Goal: Task Accomplishment & Management: Complete application form

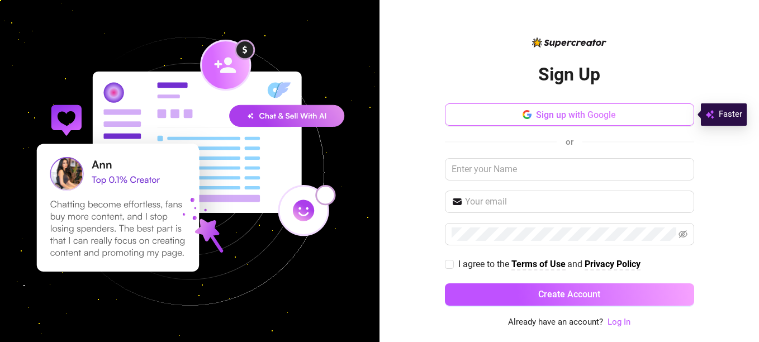
click at [534, 114] on button "Sign up with Google" at bounding box center [569, 114] width 249 height 22
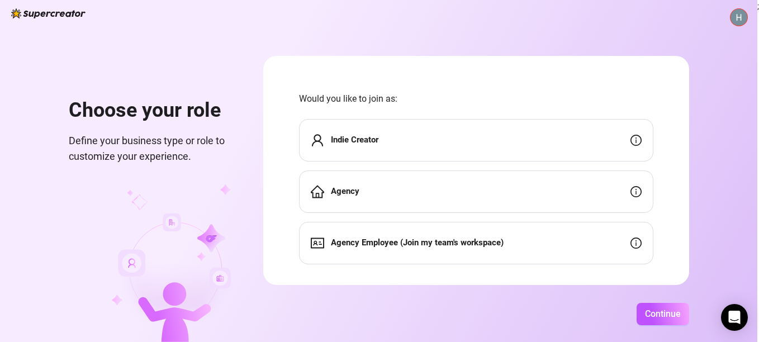
click at [416, 142] on div "Indie Creator" at bounding box center [476, 140] width 354 height 42
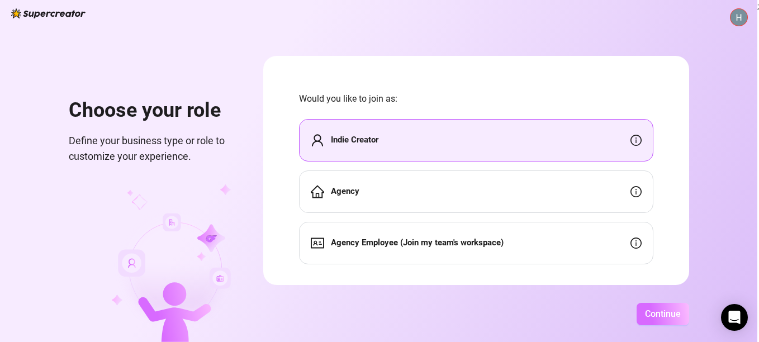
click at [647, 316] on span "Continue" at bounding box center [663, 313] width 36 height 11
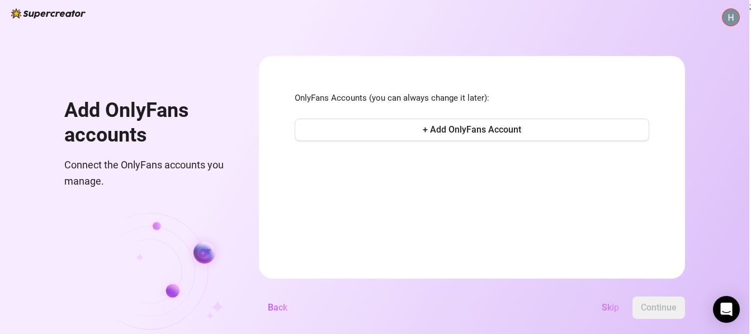
click at [628, 318] on button "Skip" at bounding box center [609, 307] width 35 height 22
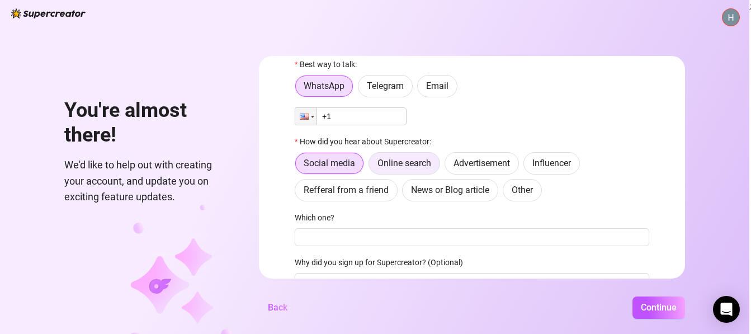
scroll to position [35, 0]
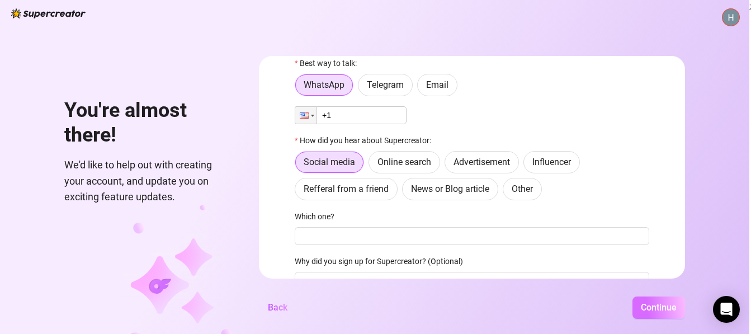
click at [672, 312] on span "Continue" at bounding box center [658, 307] width 36 height 11
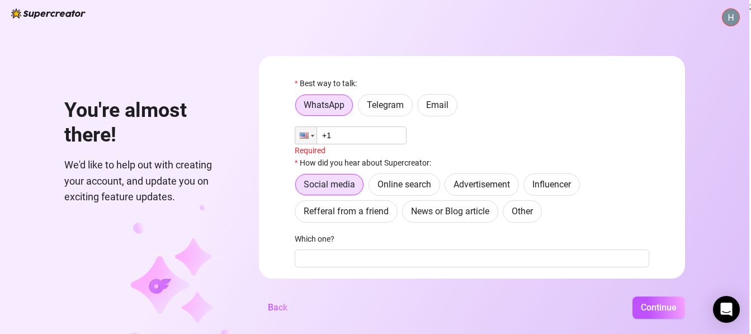
scroll to position [14, 0]
click at [316, 134] on div at bounding box center [305, 135] width 21 height 17
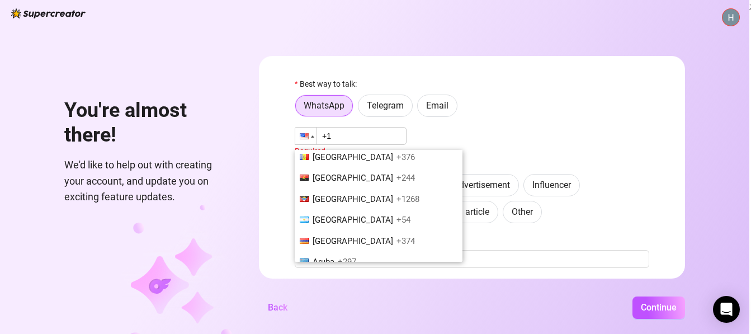
scroll to position [178, 0]
click at [410, 196] on span "+1268" at bounding box center [407, 198] width 23 height 10
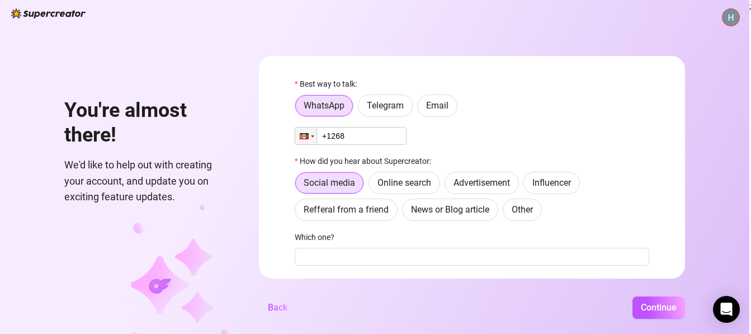
click at [374, 140] on input "+1268" at bounding box center [351, 136] width 112 height 18
click at [314, 135] on div at bounding box center [305, 135] width 21 height 17
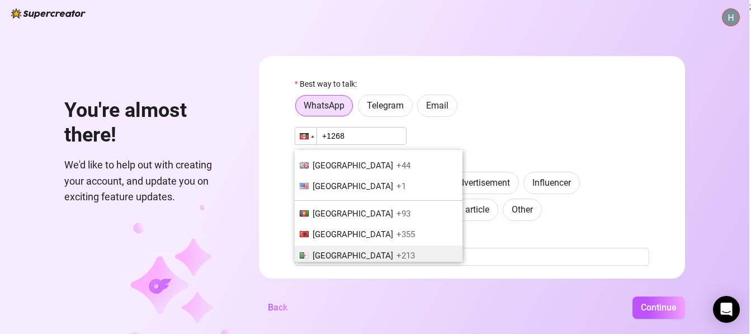
scroll to position [42, 0]
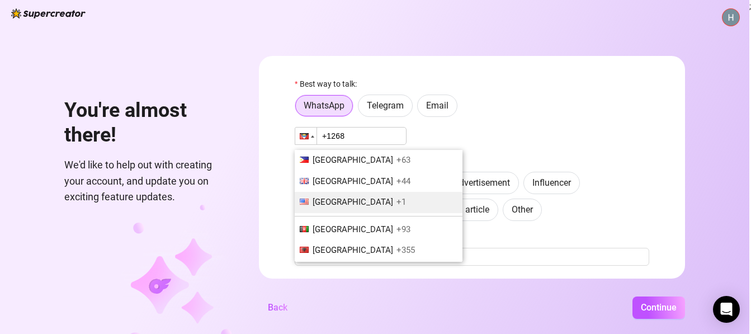
click at [396, 202] on span "+1" at bounding box center [401, 202] width 10 height 10
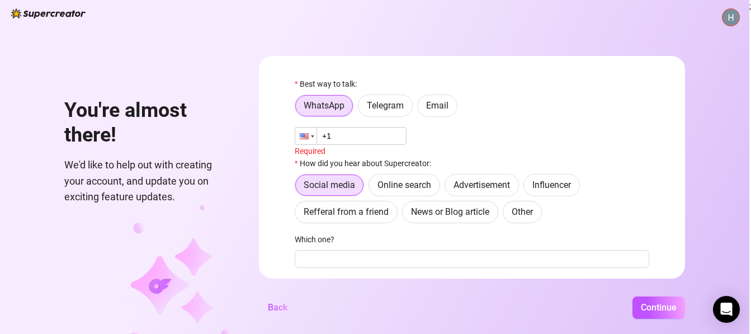
click at [312, 132] on div at bounding box center [305, 135] width 21 height 17
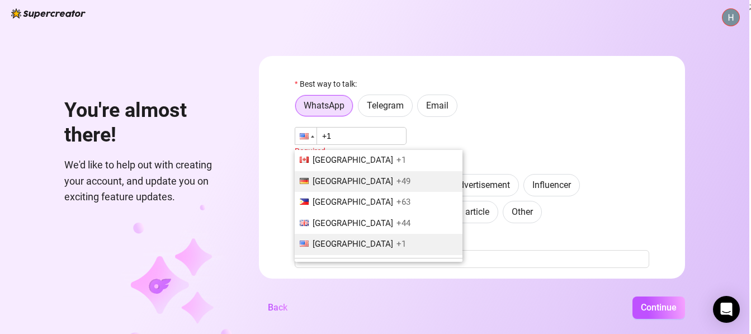
click at [344, 182] on span "[GEOGRAPHIC_DATA]" at bounding box center [352, 181] width 80 height 10
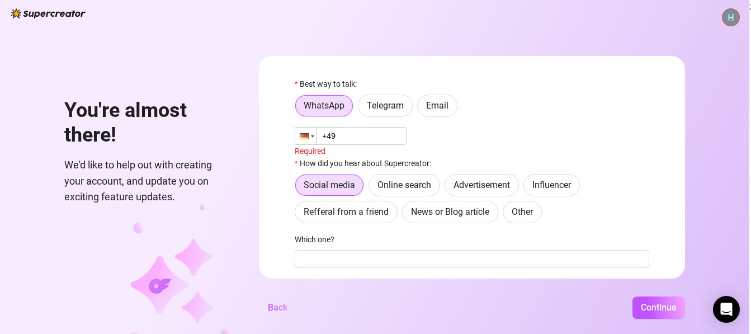
click at [308, 136] on div at bounding box center [304, 136] width 9 height 6
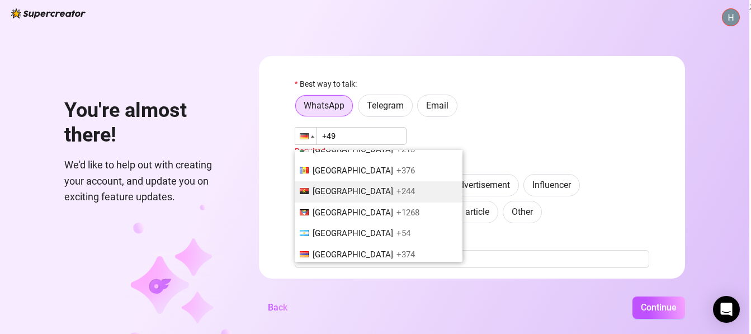
scroll to position [164, 0]
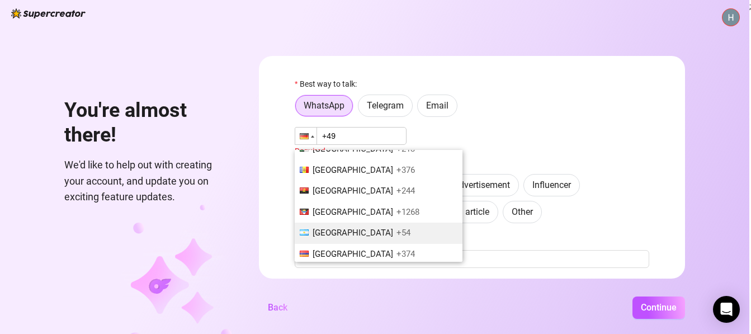
click at [333, 237] on span "[GEOGRAPHIC_DATA]" at bounding box center [352, 232] width 80 height 10
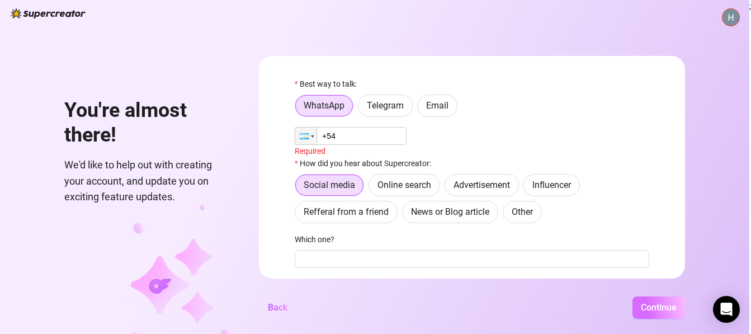
click at [654, 310] on span "Continue" at bounding box center [658, 307] width 36 height 11
click at [658, 312] on span "Continue" at bounding box center [658, 307] width 36 height 11
click at [324, 188] on span "Social media" at bounding box center [328, 184] width 51 height 11
click at [298, 188] on input "Social media" at bounding box center [298, 188] width 0 height 0
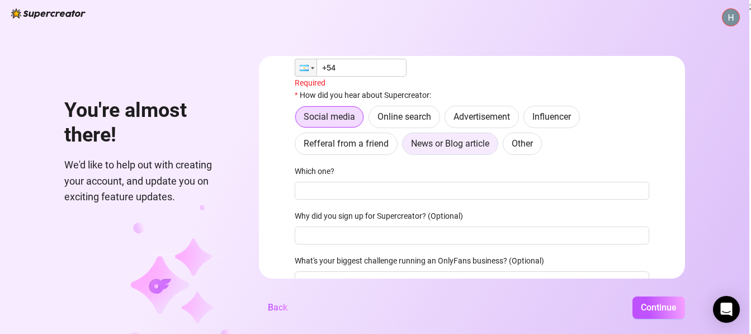
scroll to position [83, 0]
click at [335, 115] on span "Social media" at bounding box center [328, 115] width 51 height 11
click at [298, 119] on input "Social media" at bounding box center [298, 119] width 0 height 0
click at [413, 118] on span "Online search" at bounding box center [404, 115] width 54 height 11
click at [372, 118] on input "Online search" at bounding box center [372, 118] width 0 height 0
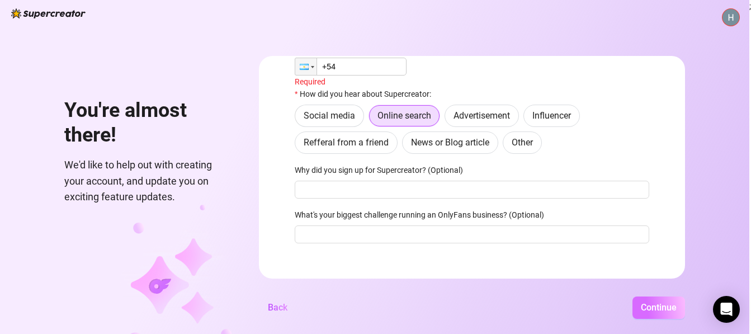
click at [657, 312] on span "Continue" at bounding box center [658, 307] width 36 height 11
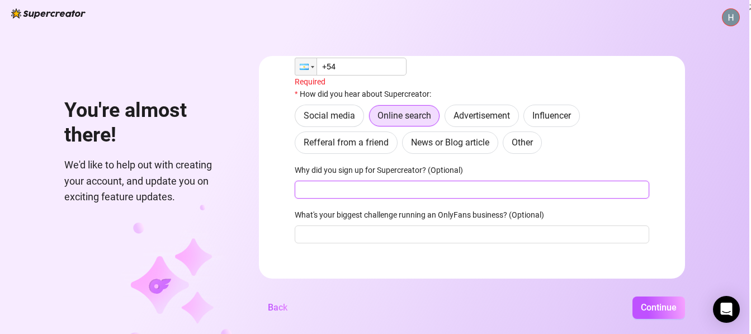
click at [454, 188] on input "Why did you sign up for Supercreator? (Optional)" at bounding box center [472, 190] width 354 height 18
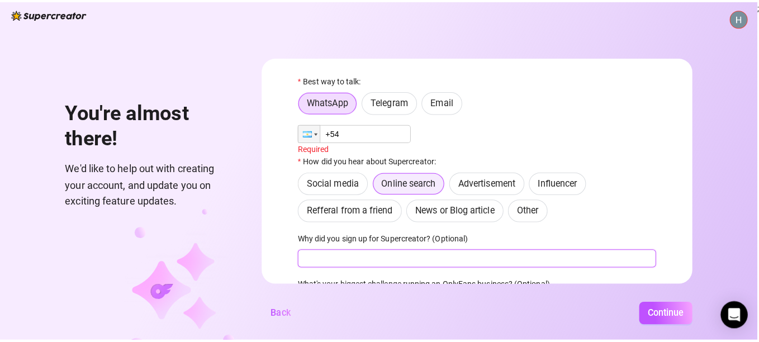
scroll to position [0, 0]
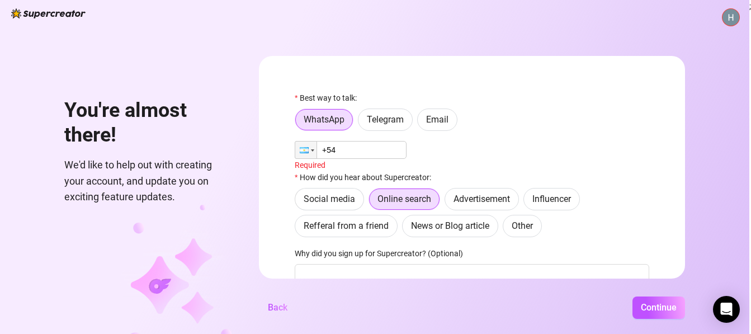
click at [365, 151] on input "+54" at bounding box center [351, 150] width 112 height 18
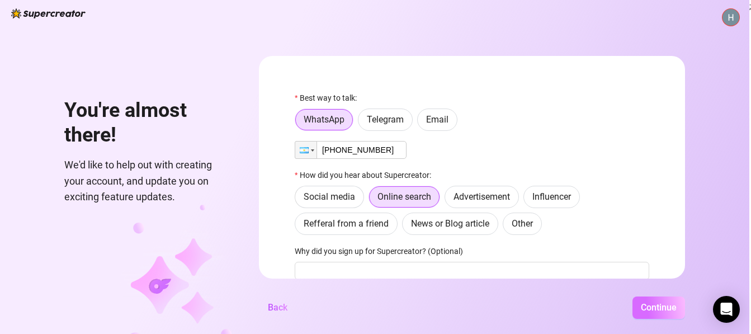
type input "[PHONE_NUMBER]"
click at [641, 314] on button "Continue" at bounding box center [658, 307] width 53 height 22
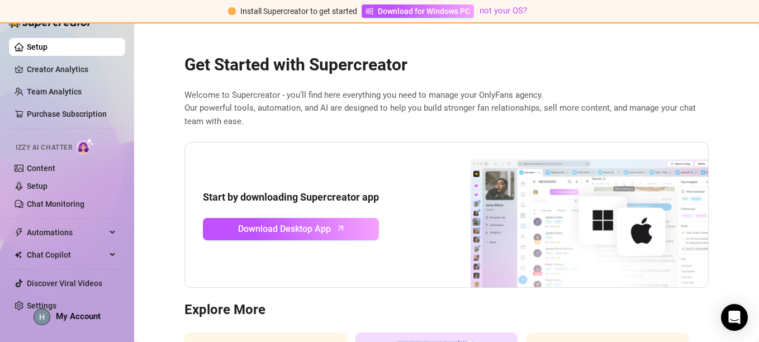
click at [68, 148] on span "Izzy AI Chatter" at bounding box center [44, 148] width 56 height 11
